Goal: Task Accomplishment & Management: Use online tool/utility

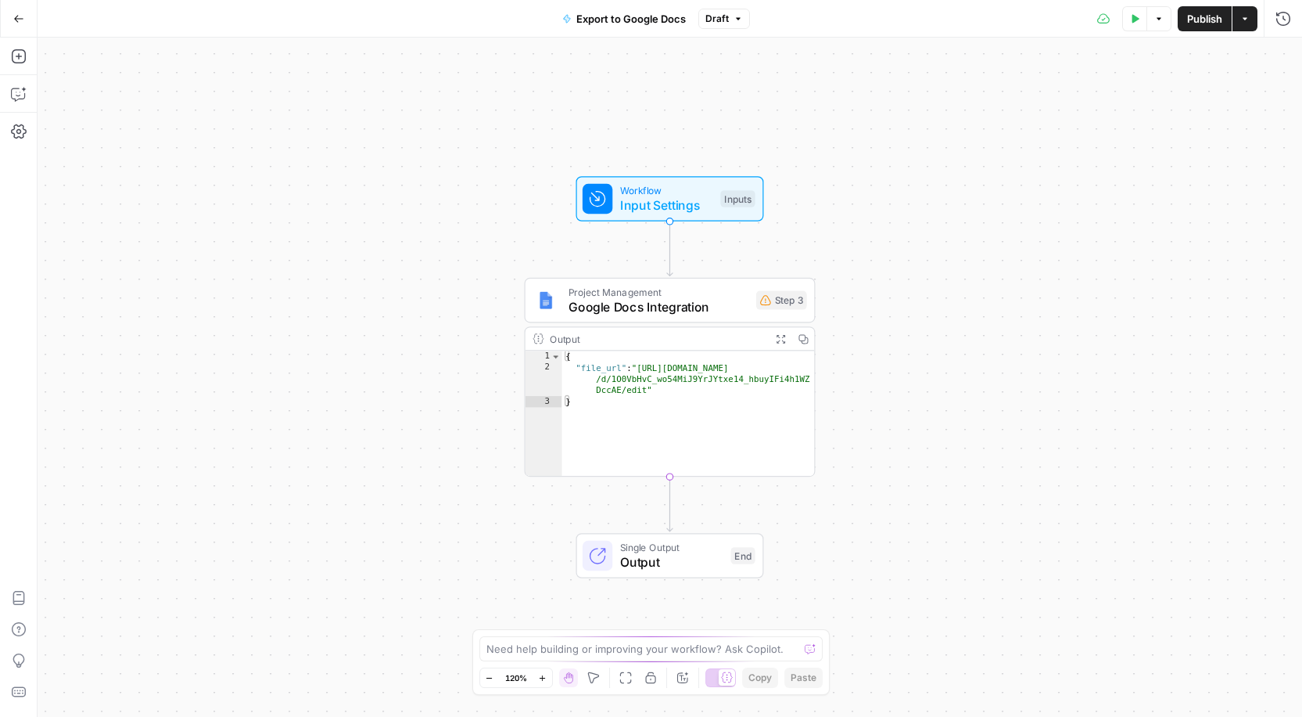
click at [14, 23] on icon "button" at bounding box center [18, 18] width 11 height 11
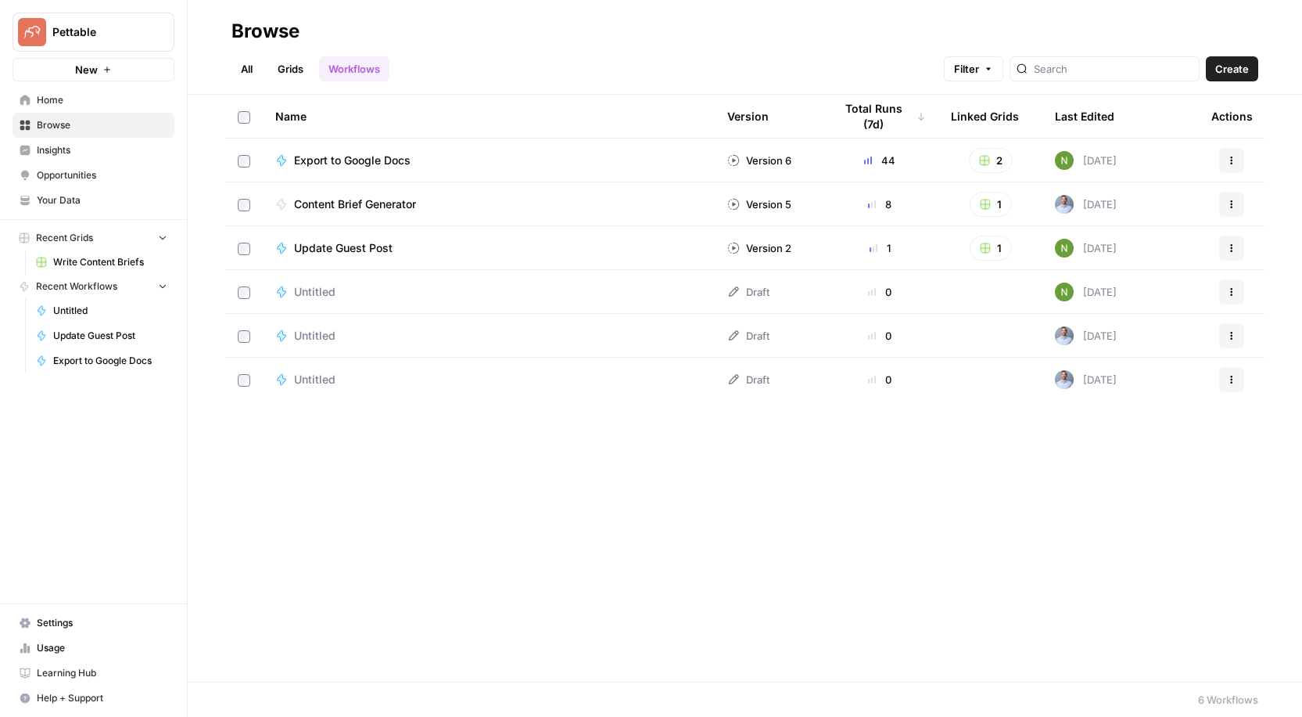
click at [84, 265] on span "Write Content Briefs" at bounding box center [110, 262] width 114 height 14
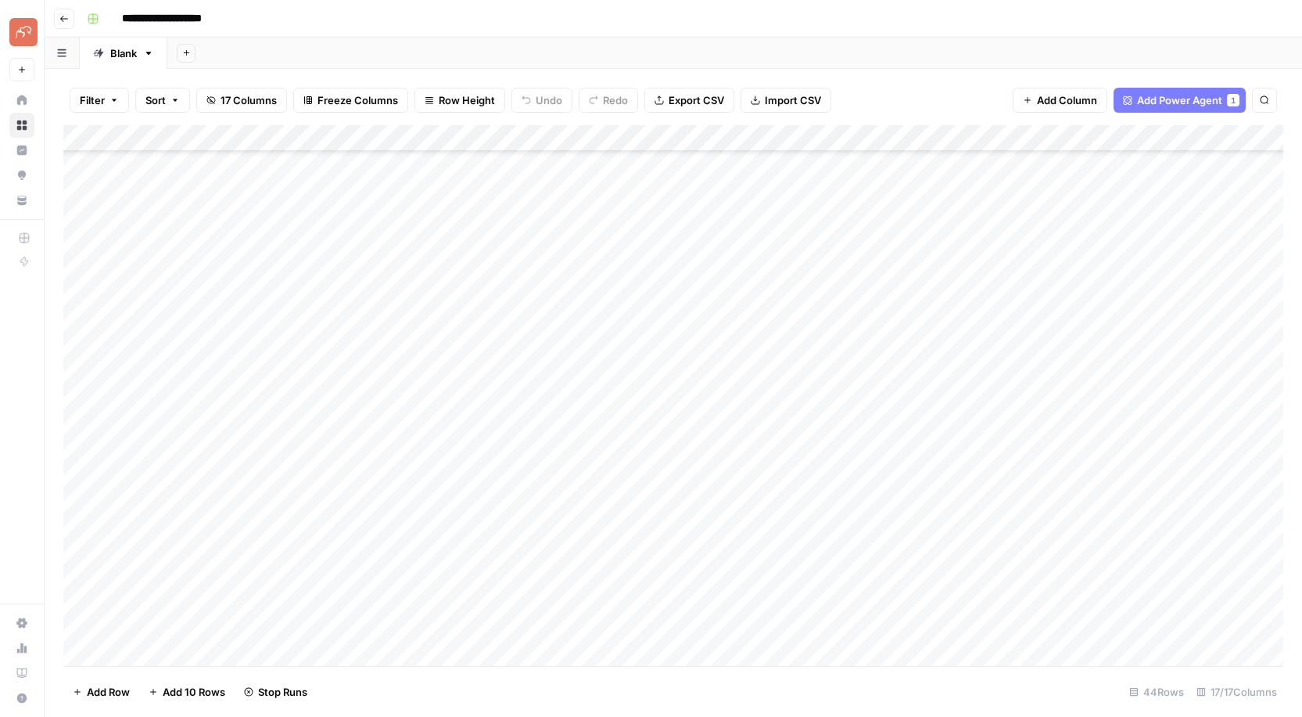
scroll to position [612, 0]
click at [537, 453] on div "Add Column" at bounding box center [673, 395] width 1220 height 541
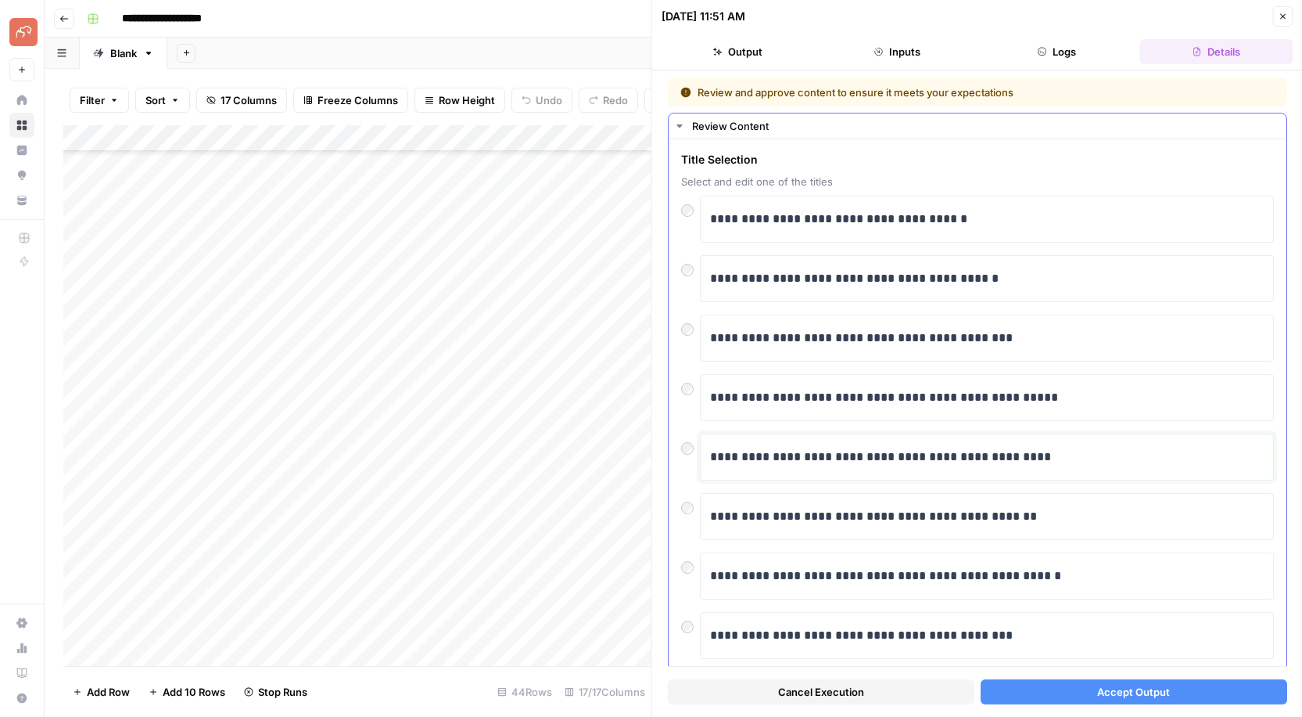
click at [804, 467] on div "**********" at bounding box center [987, 456] width 554 height 33
click at [1176, 689] on button "Accept Output" at bounding box center [1133, 691] width 307 height 25
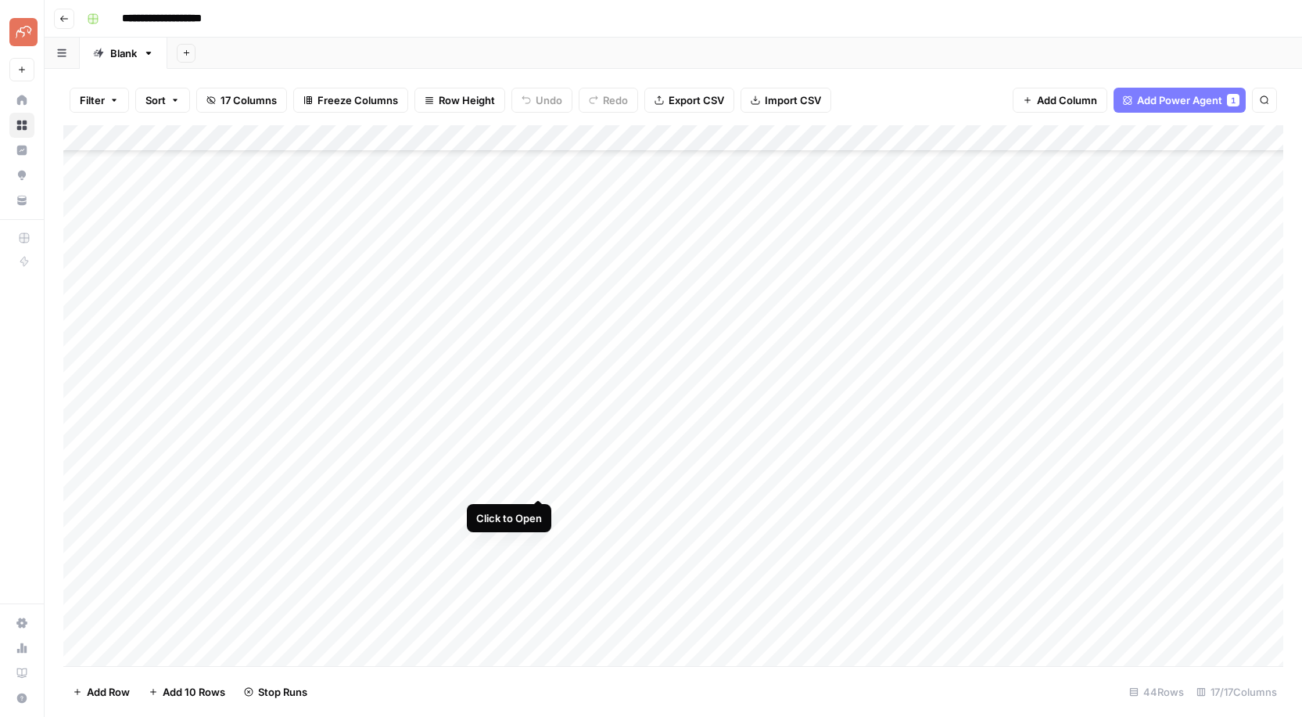
click at [535, 480] on div "Add Column" at bounding box center [673, 395] width 1220 height 541
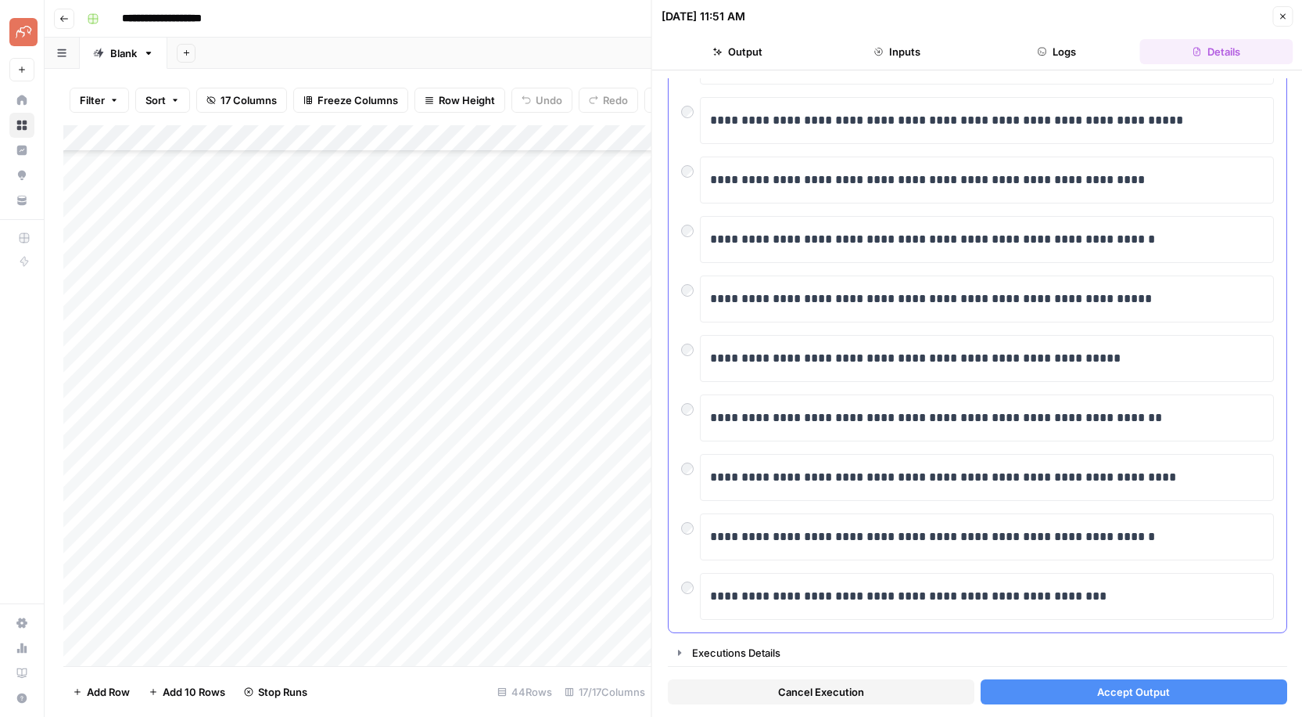
scroll to position [156, 0]
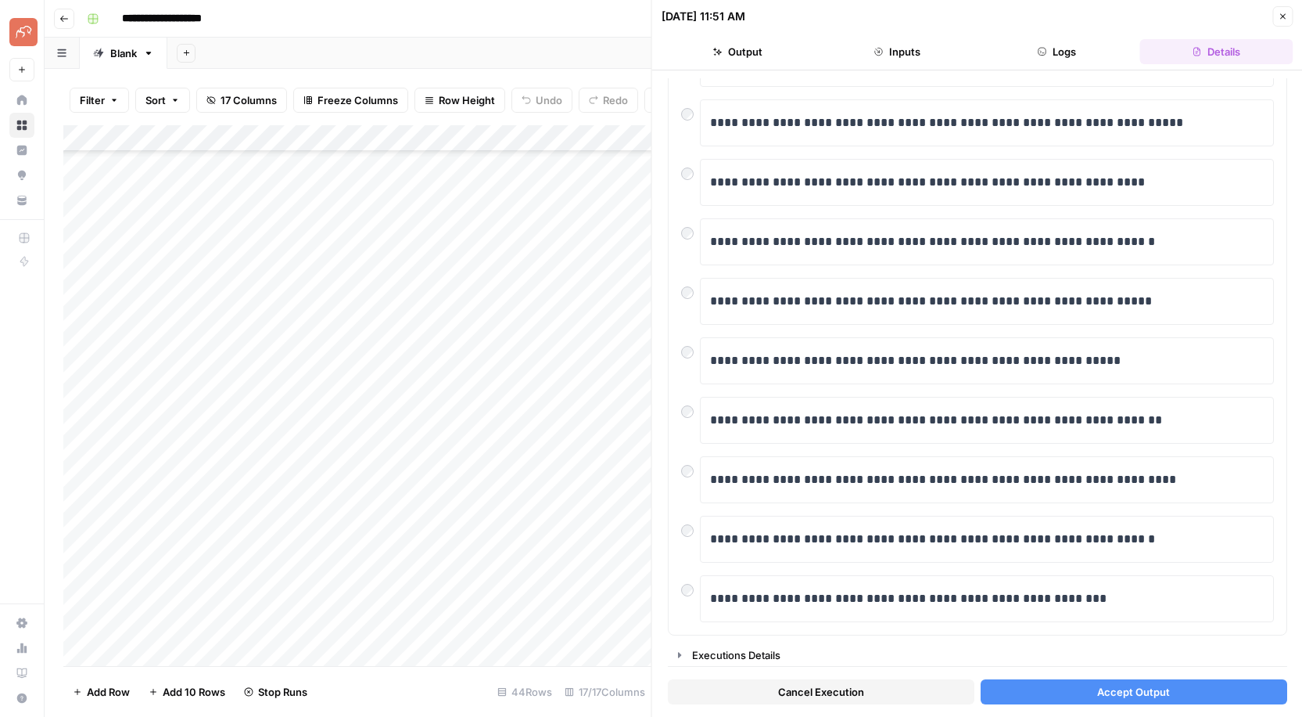
click at [1180, 695] on button "Accept Output" at bounding box center [1133, 691] width 307 height 25
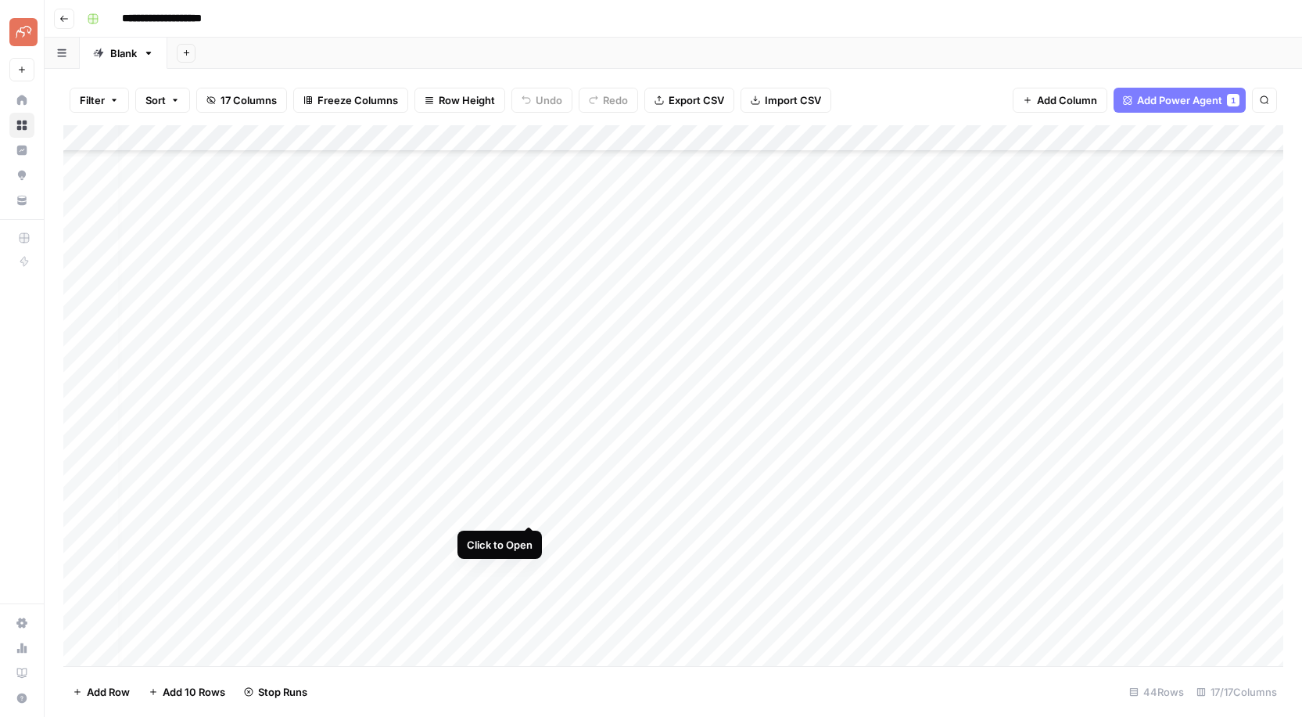
click at [526, 508] on div "Add Column" at bounding box center [673, 395] width 1220 height 541
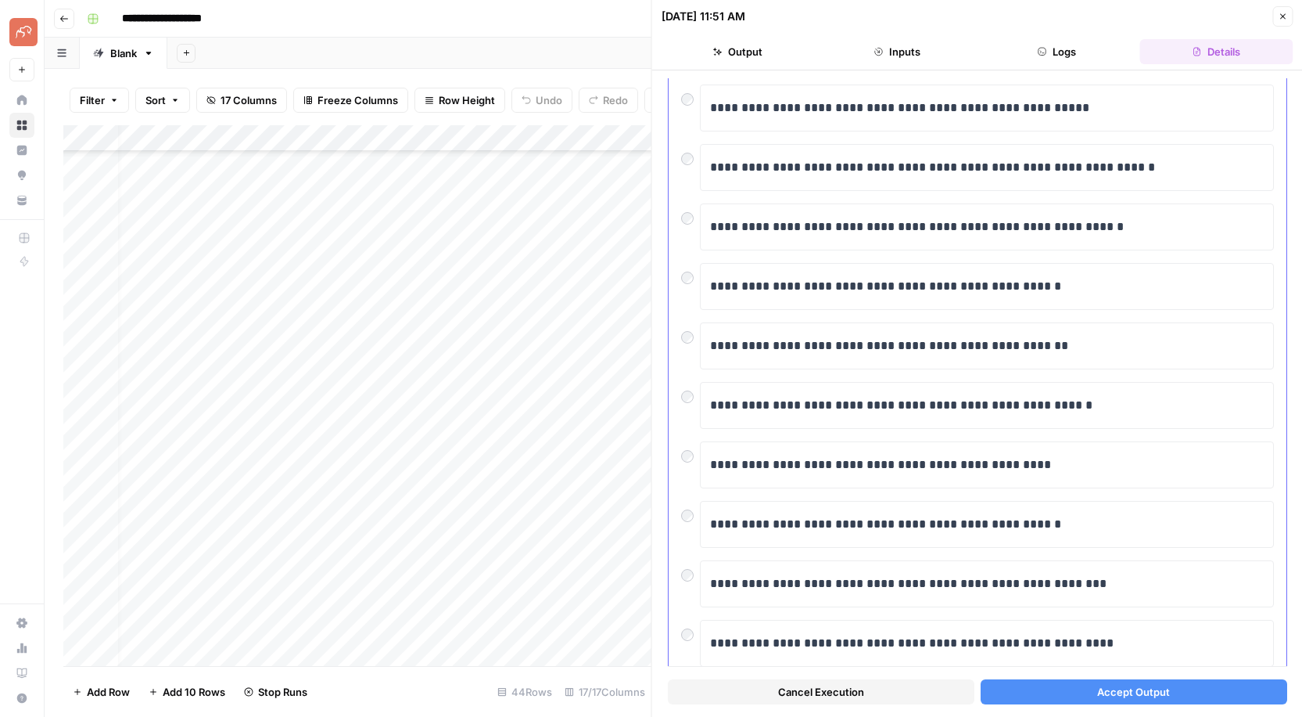
scroll to position [158, 0]
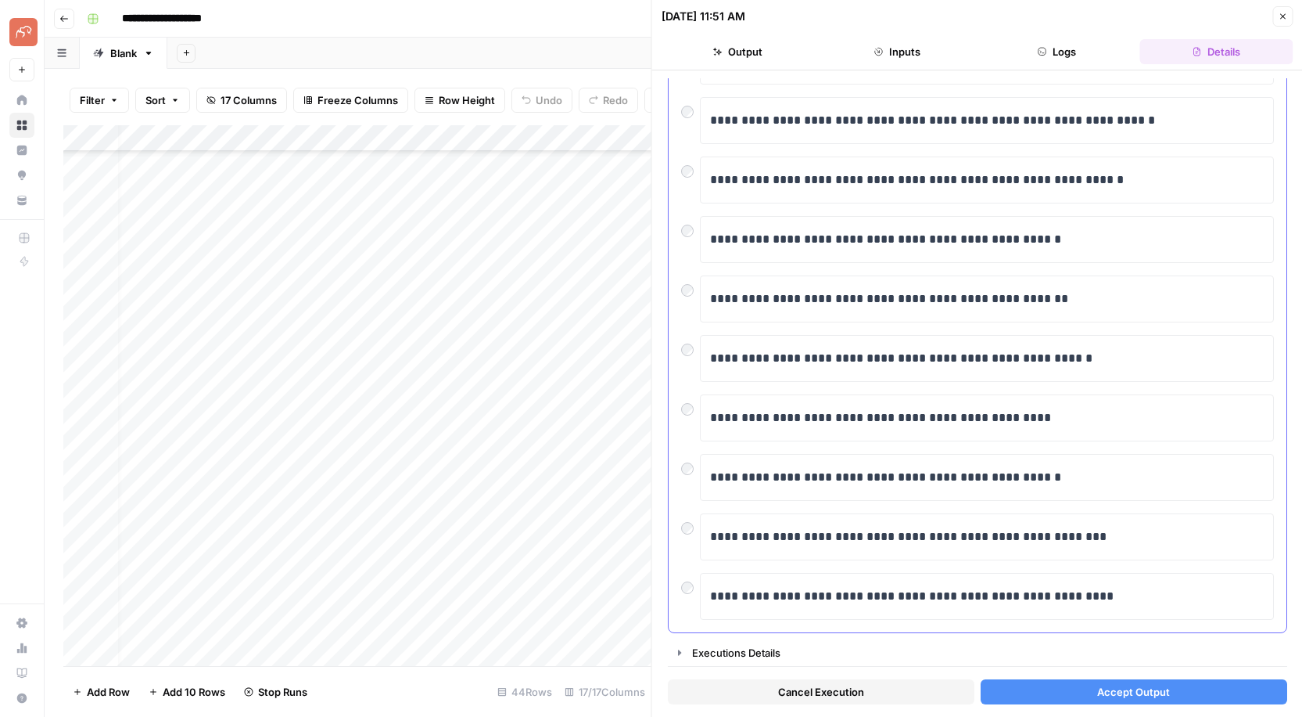
click at [697, 539] on div "**********" at bounding box center [977, 536] width 593 height 47
click at [693, 527] on div at bounding box center [690, 525] width 19 height 22
click at [1171, 695] on button "Accept Output" at bounding box center [1133, 691] width 307 height 25
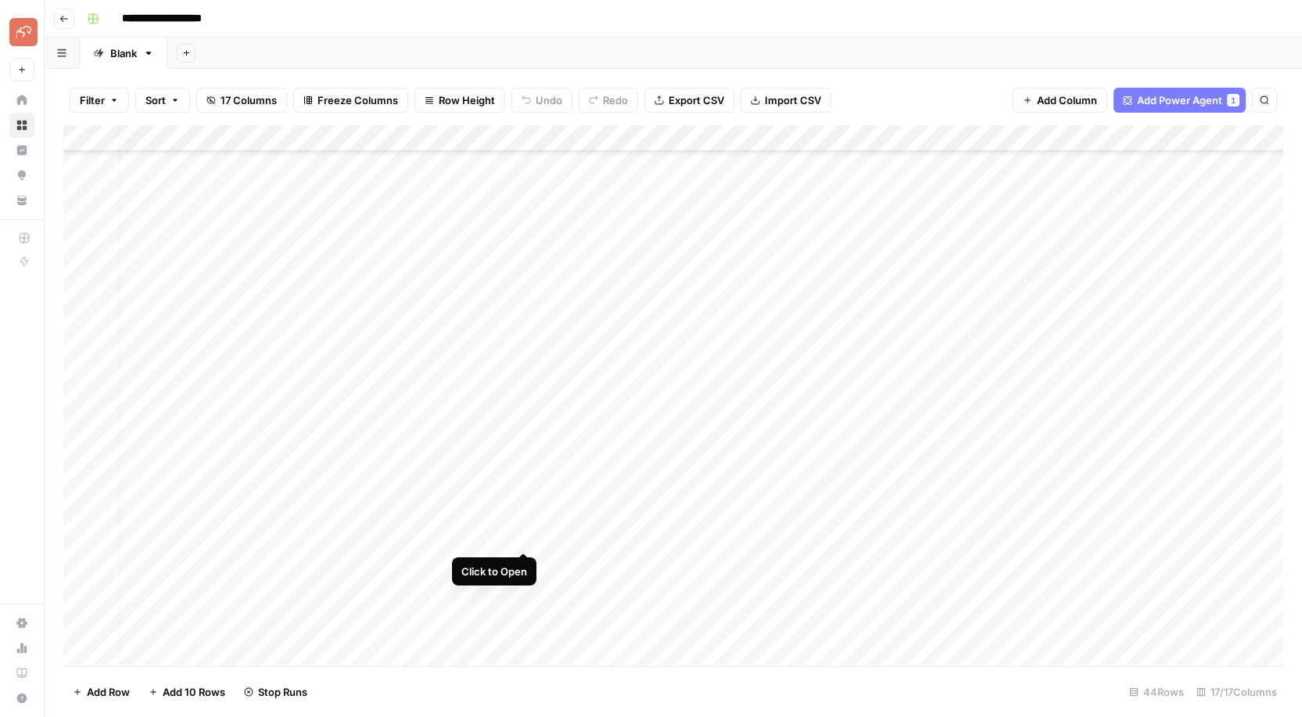
click at [528, 535] on div "Add Column" at bounding box center [673, 395] width 1220 height 541
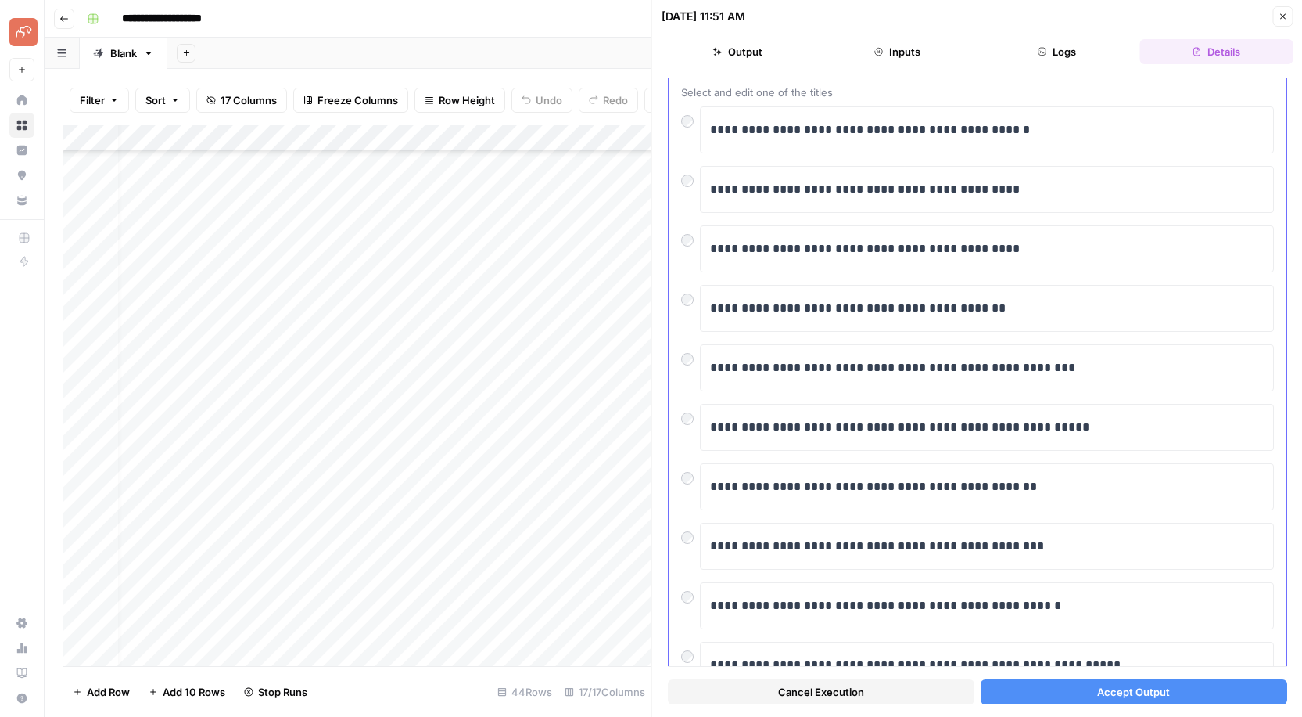
scroll to position [158, 0]
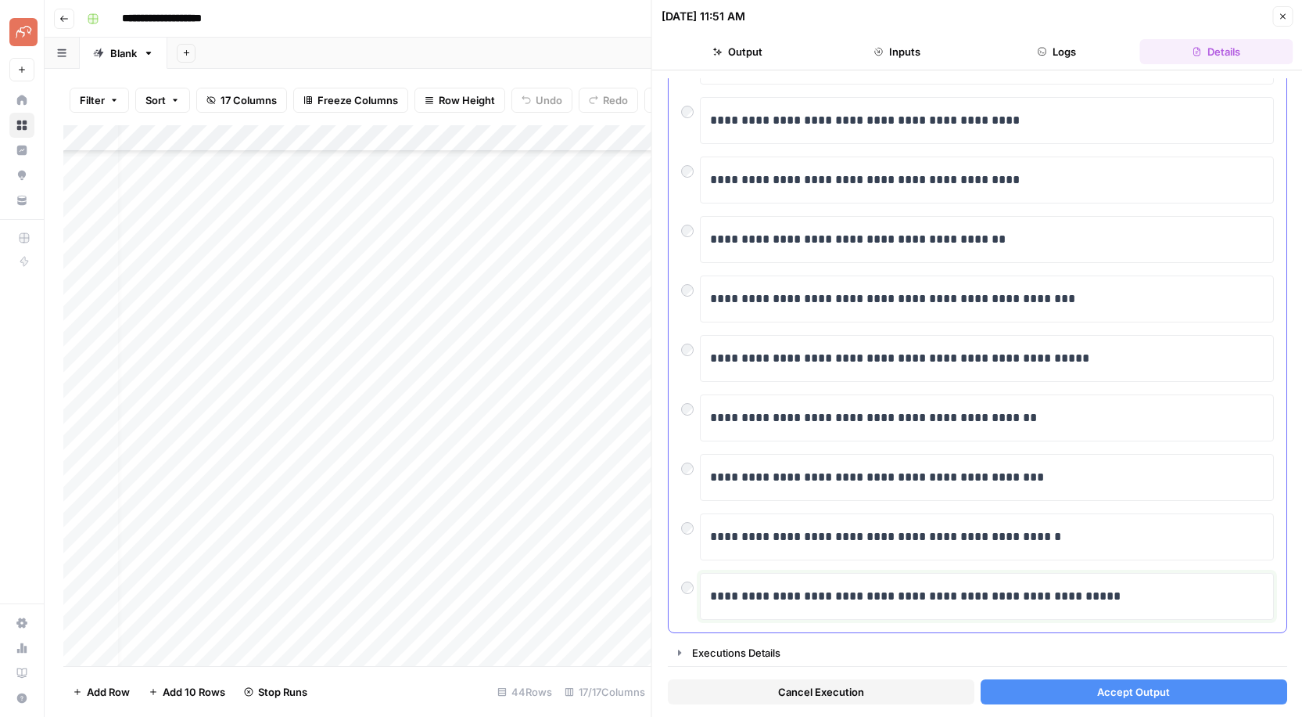
click at [722, 597] on p "**********" at bounding box center [987, 596] width 554 height 20
click at [692, 591] on div at bounding box center [690, 584] width 19 height 22
click at [686, 458] on div at bounding box center [690, 465] width 19 height 22
click at [1180, 689] on button "Accept Output" at bounding box center [1133, 691] width 307 height 25
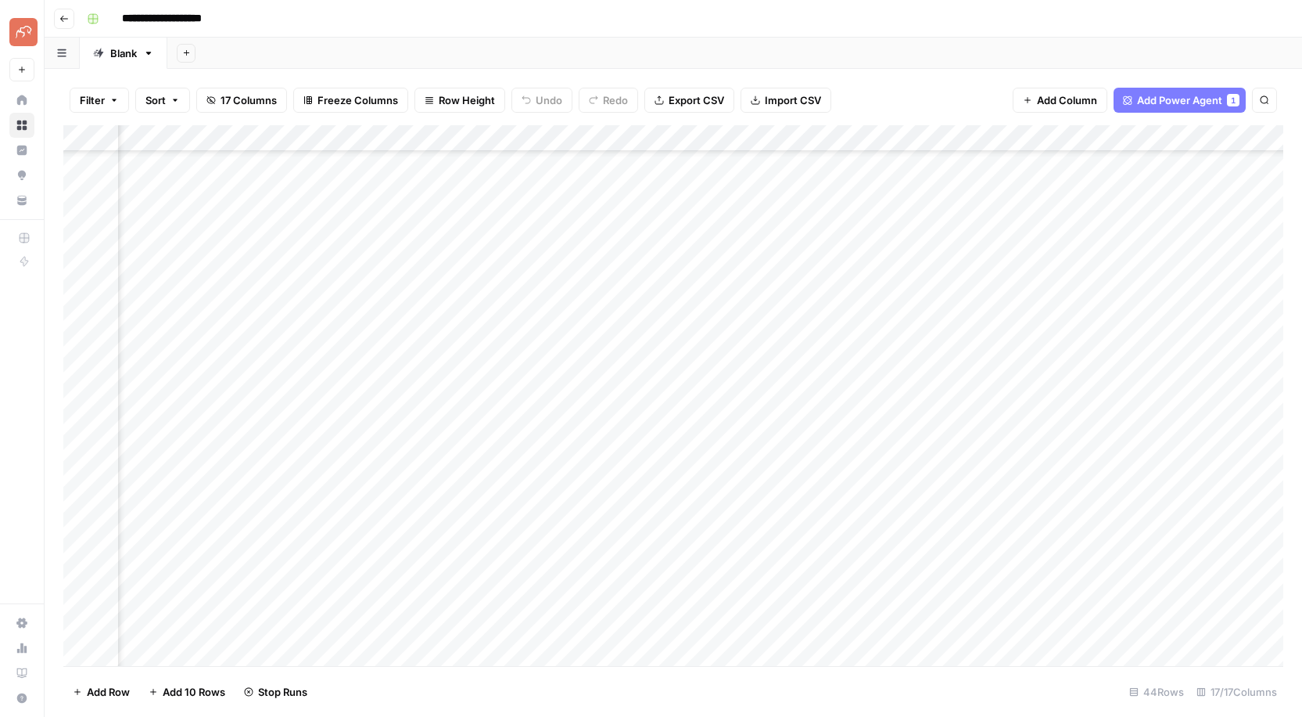
scroll to position [620, 1626]
click at [882, 137] on div "Add Column" at bounding box center [673, 395] width 1220 height 541
click at [278, 137] on div "Add Column" at bounding box center [673, 395] width 1220 height 541
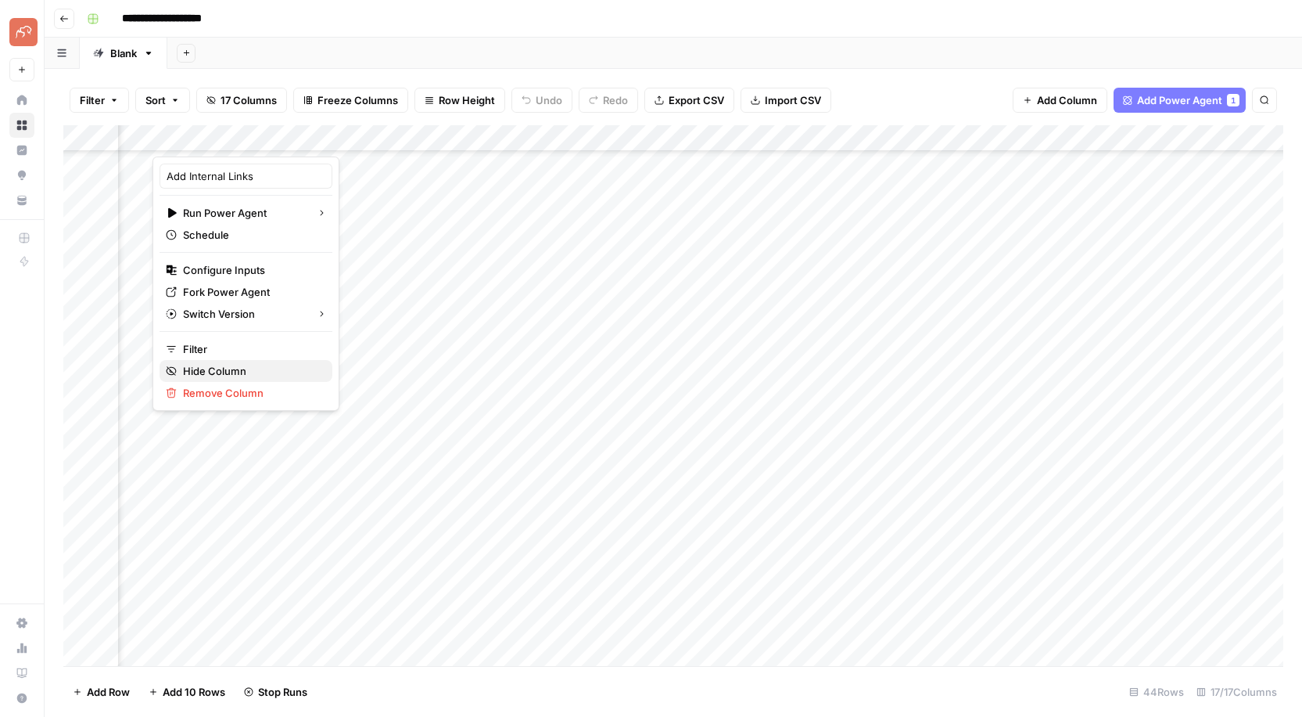
click at [238, 370] on span "Hide Column" at bounding box center [251, 371] width 137 height 16
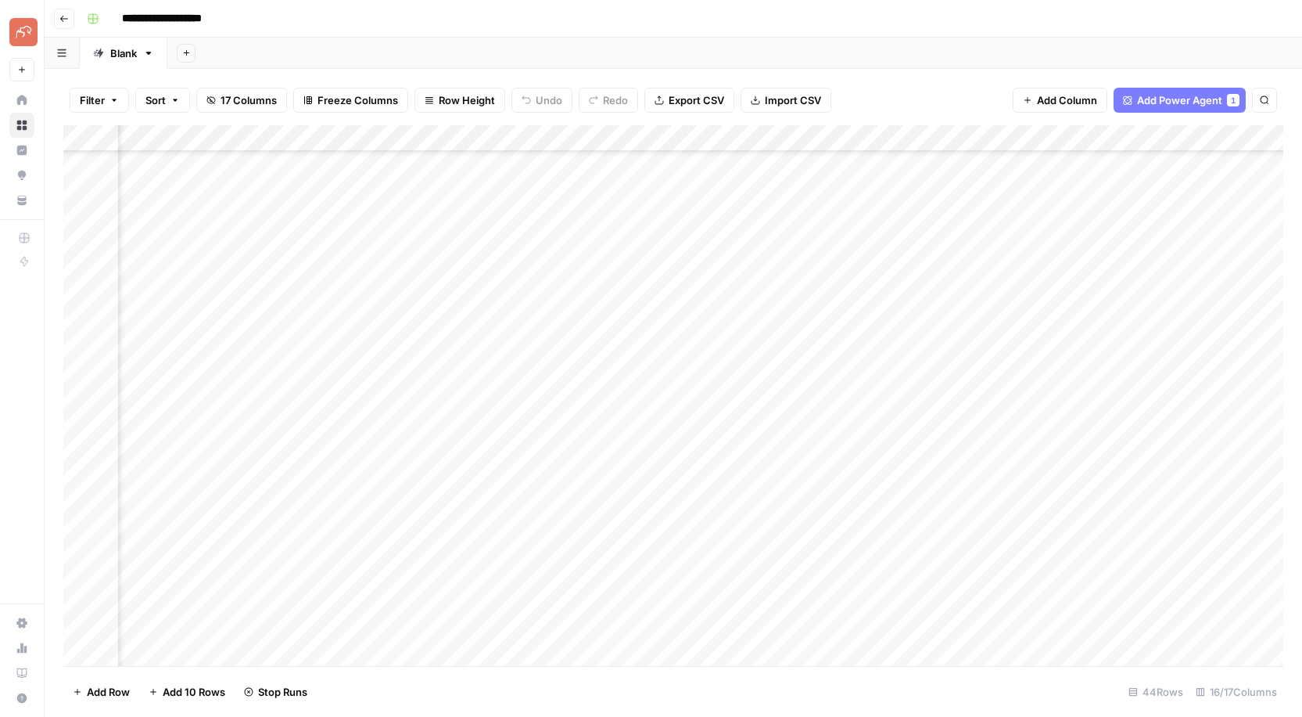
scroll to position [627, 0]
